Goal: Task Accomplishment & Management: Use online tool/utility

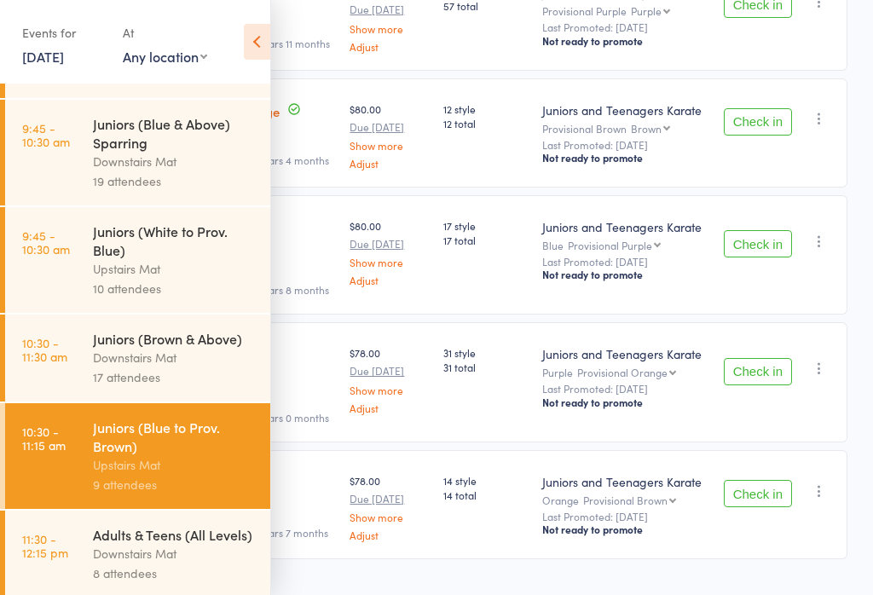
scroll to position [384, 0]
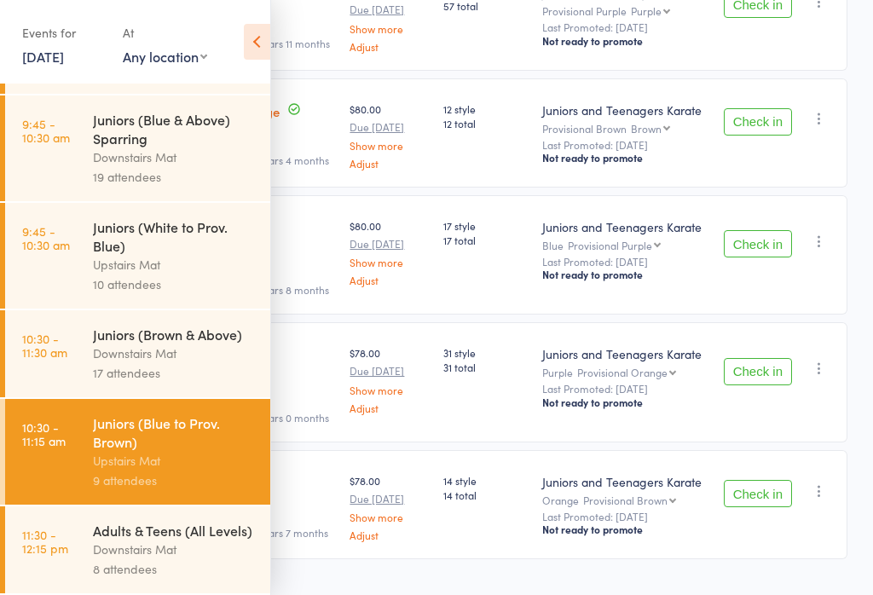
click at [90, 553] on link "11:30 - 12:15 pm Adults & Teens (All Levels) Downstairs Mat 8 attendees" at bounding box center [137, 549] width 265 height 87
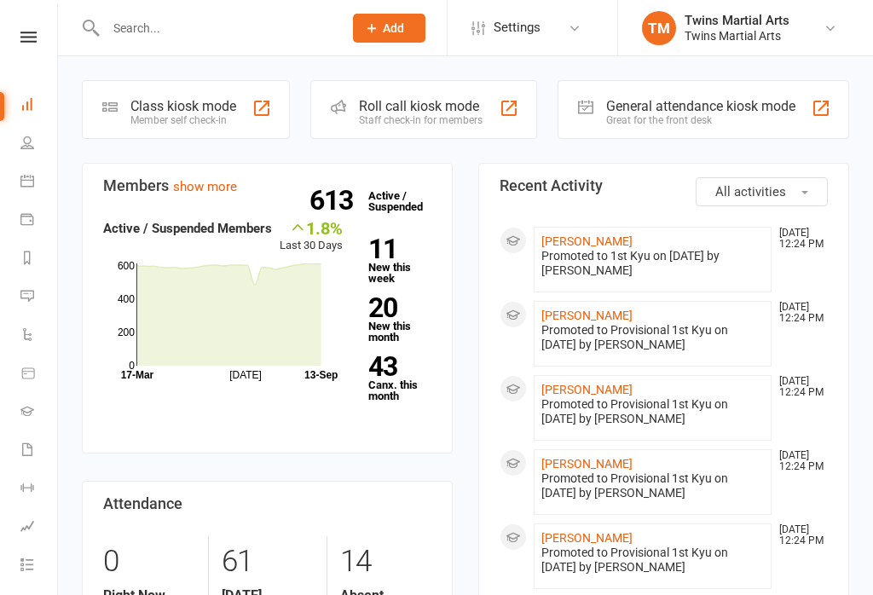
click at [381, 118] on div "Staff check-in for members" at bounding box center [421, 120] width 124 height 12
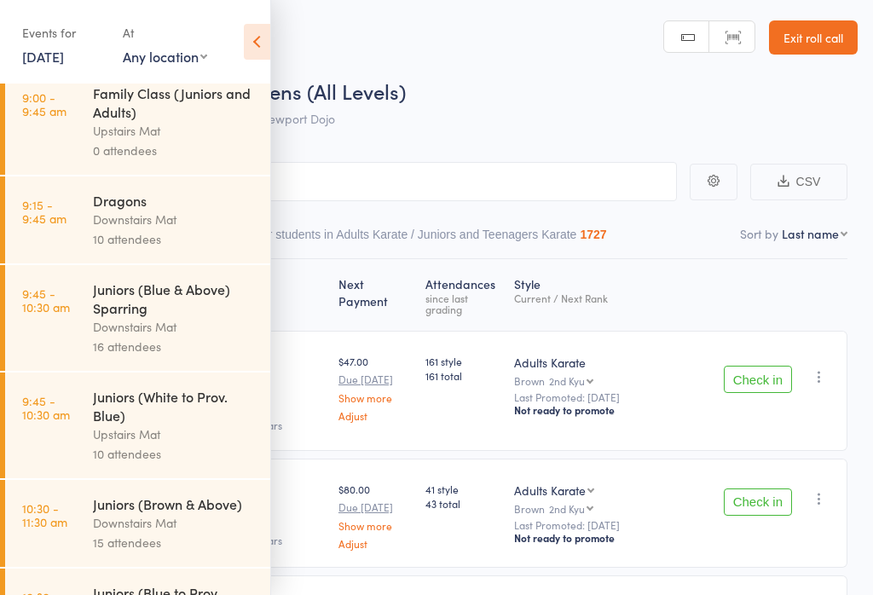
scroll to position [210, 0]
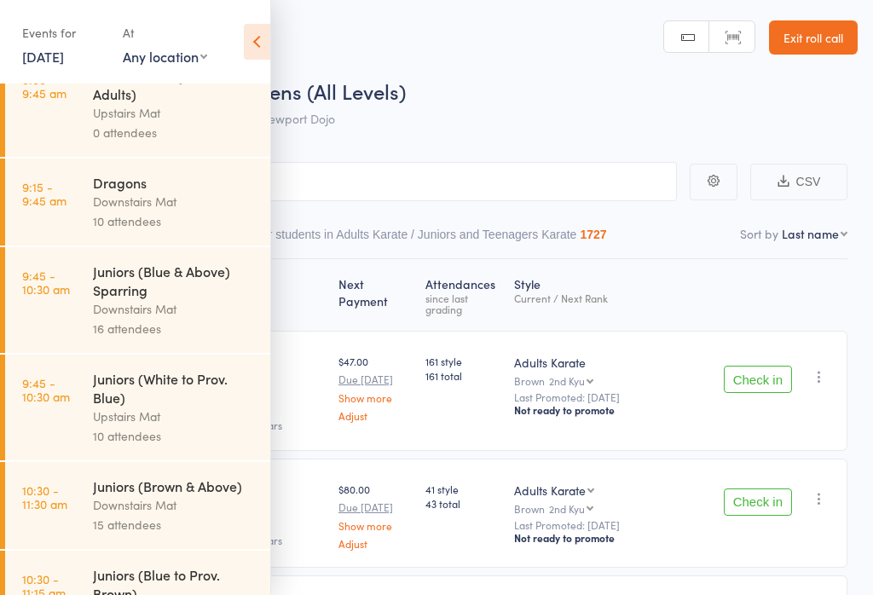
click at [246, 41] on icon at bounding box center [257, 42] width 26 height 36
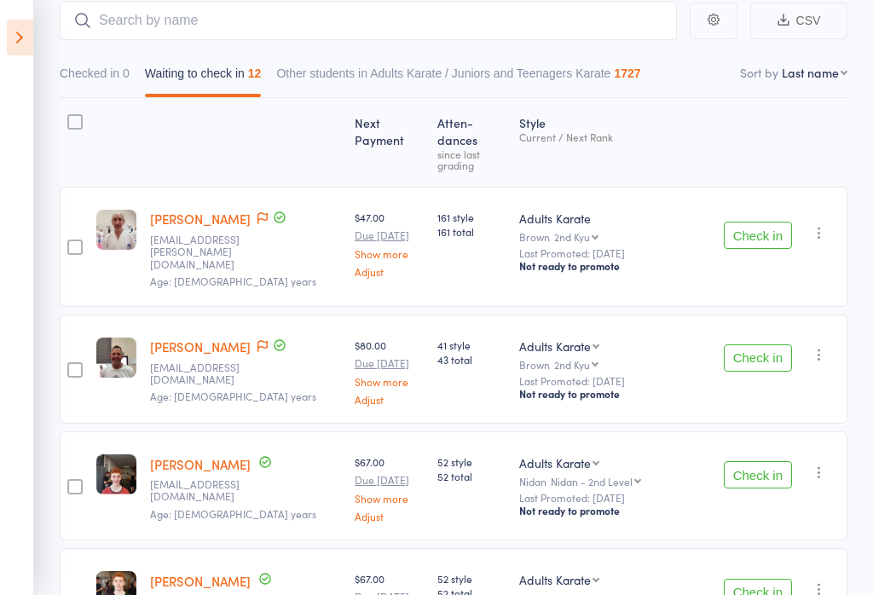
scroll to position [133, 0]
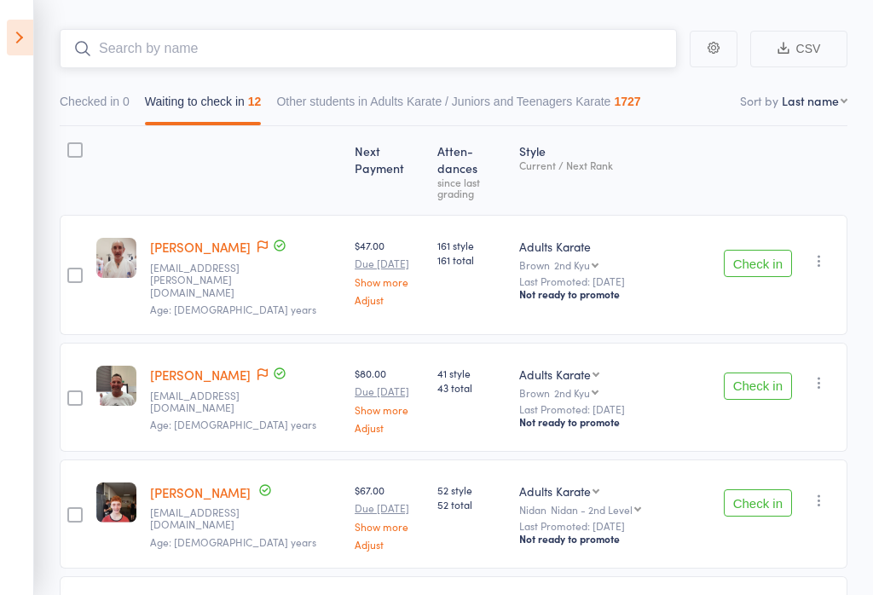
click at [177, 42] on input "search" at bounding box center [368, 48] width 617 height 39
click at [136, 43] on input "search" at bounding box center [368, 48] width 617 height 39
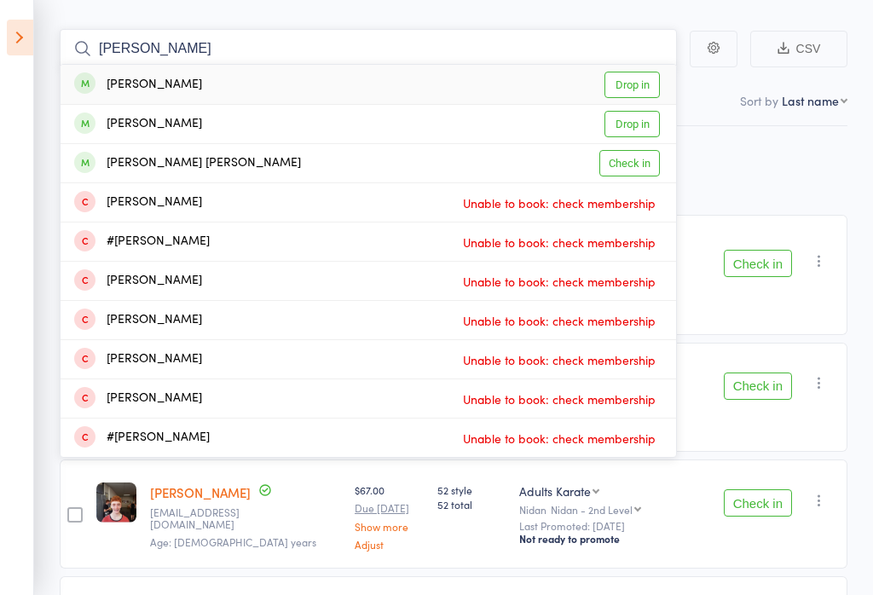
click at [118, 44] on input "Ben reyn" at bounding box center [368, 48] width 617 height 39
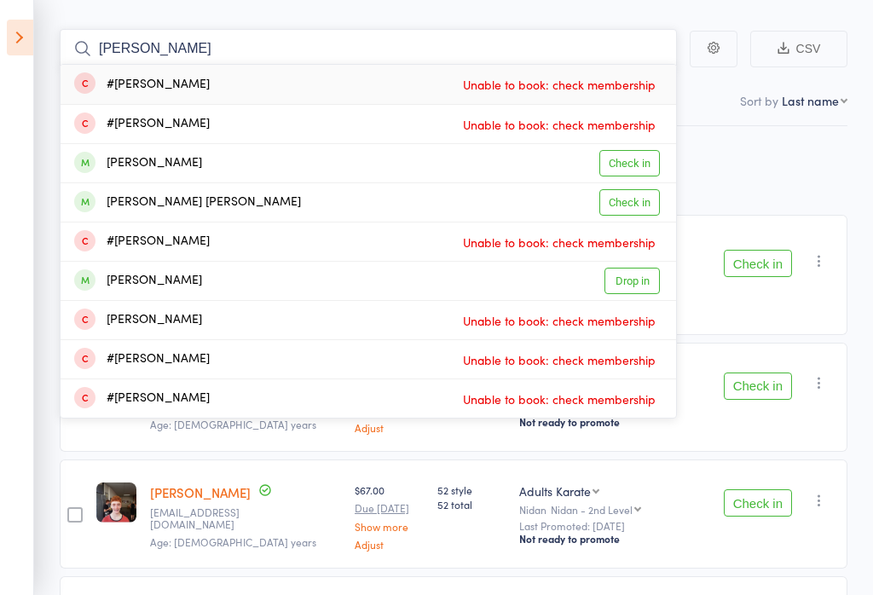
type input "reyn"
click at [180, 39] on input "reyn" at bounding box center [368, 48] width 617 height 39
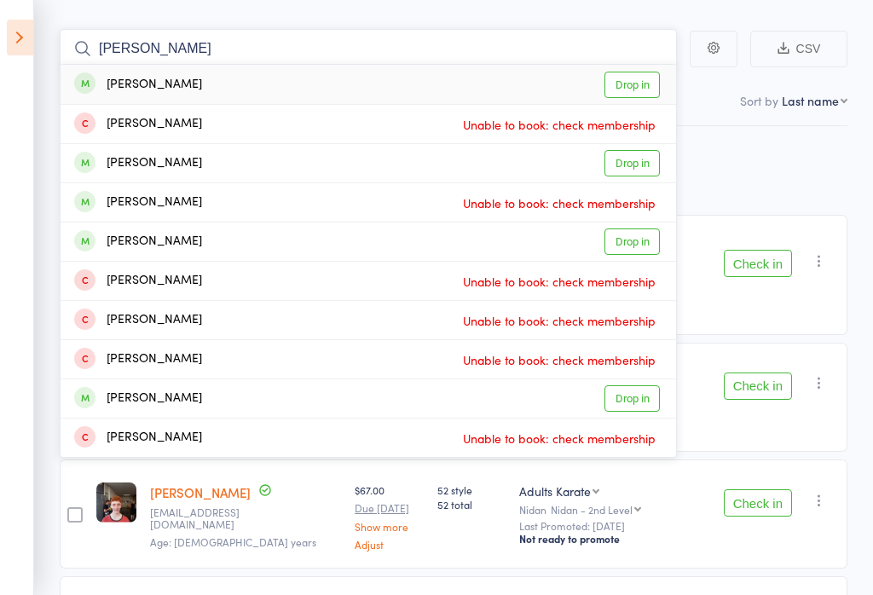
type input "ben youn"
click at [135, 78] on div "Benjamin Young" at bounding box center [138, 85] width 128 height 20
